Goal: Navigation & Orientation: Find specific page/section

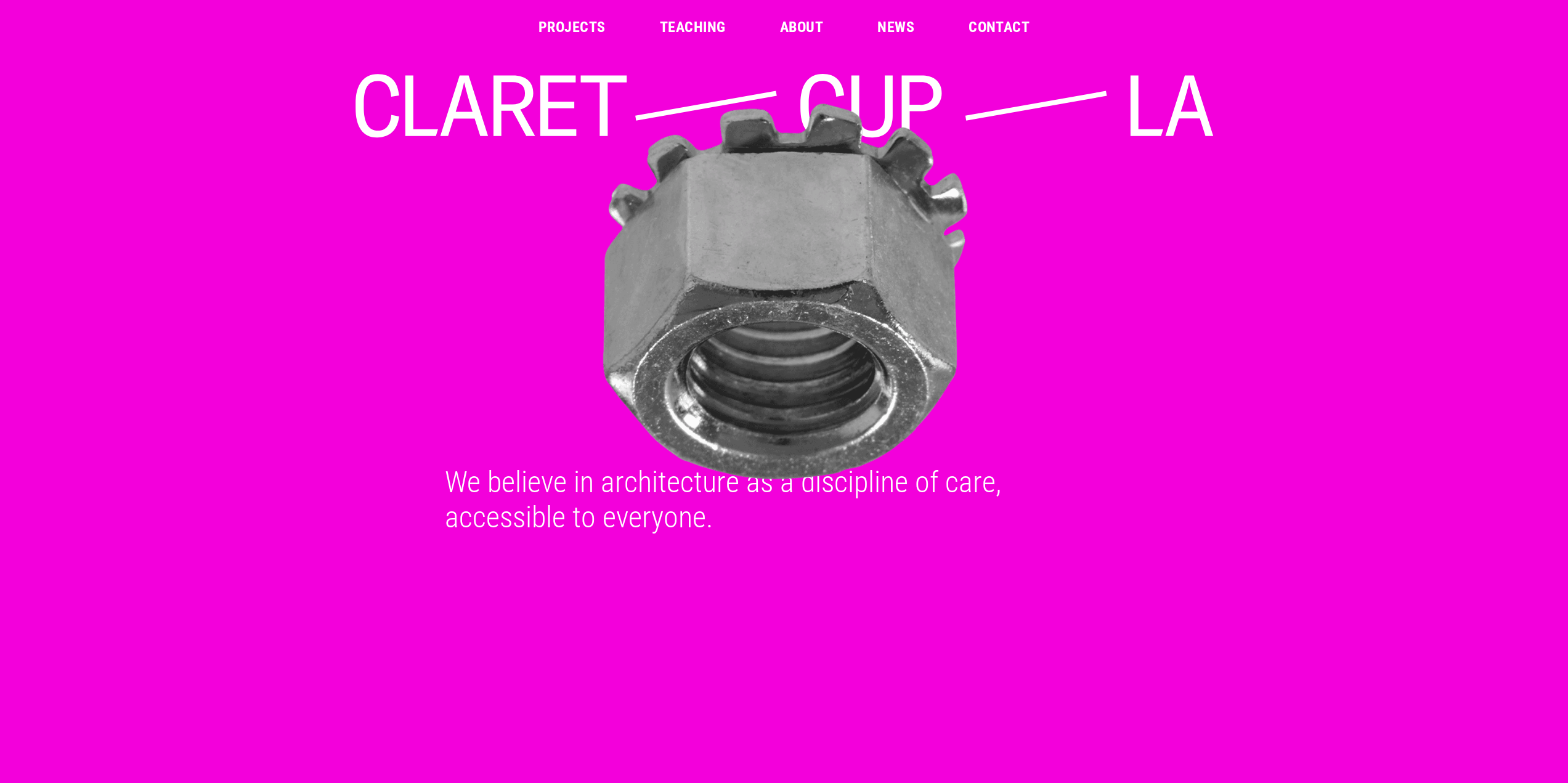
click at [583, 25] on link "Projects" at bounding box center [572, 27] width 67 height 15
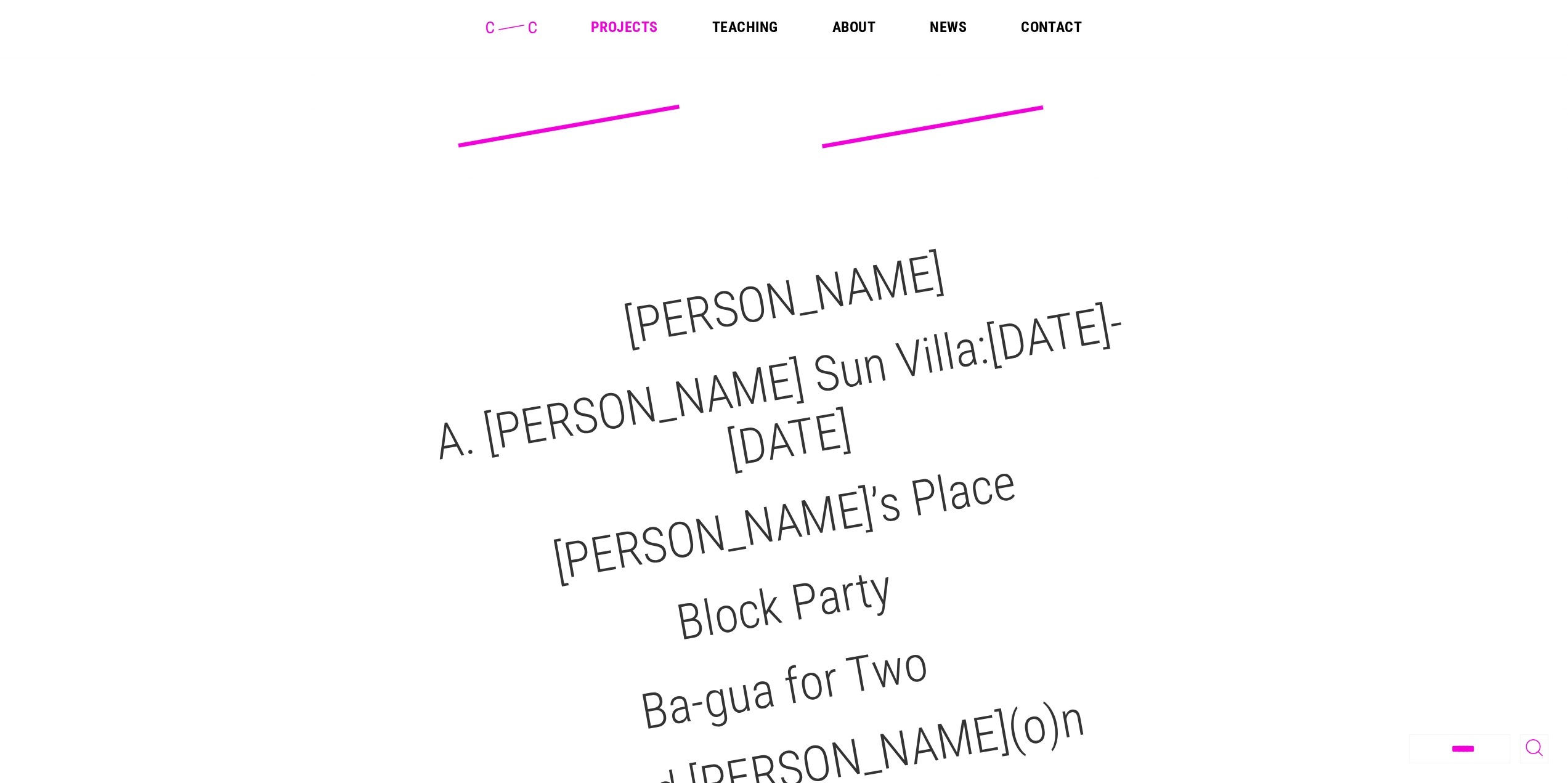
click at [859, 26] on link "About" at bounding box center [853, 27] width 43 height 15
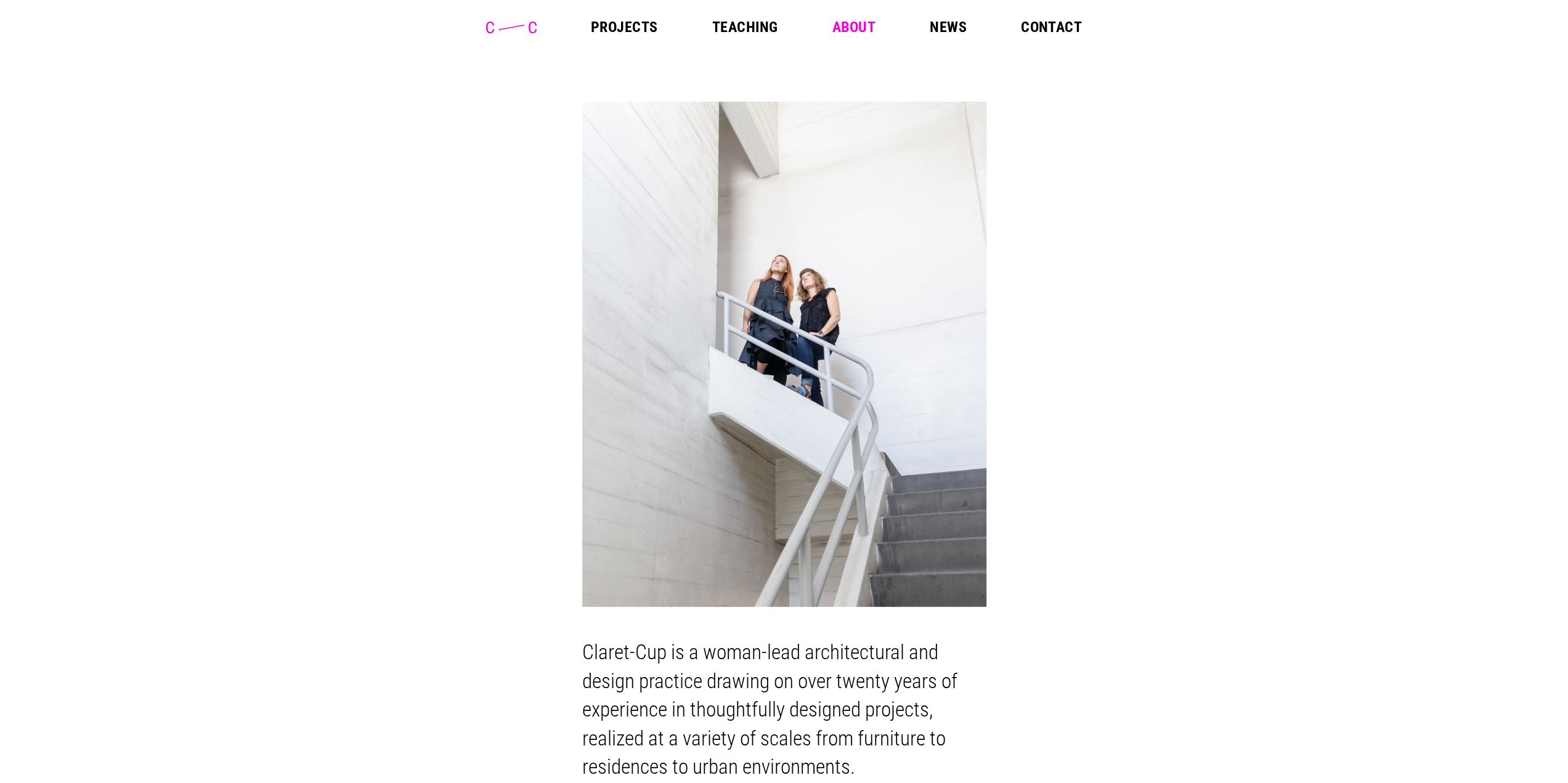
click at [1027, 22] on link "Contact" at bounding box center [1051, 27] width 61 height 15
